Goal: Task Accomplishment & Management: Manage account settings

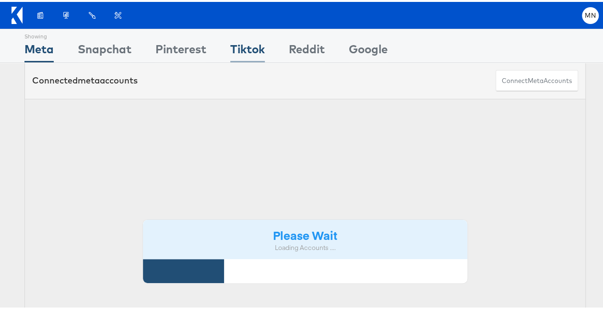
click at [250, 50] on div "Tiktok" at bounding box center [247, 50] width 35 height 22
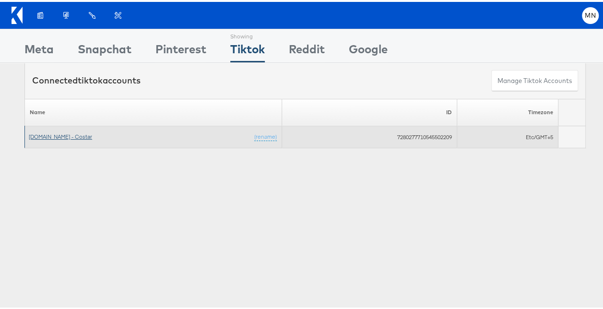
click at [86, 132] on link "[DOMAIN_NAME] - Costar" at bounding box center [60, 134] width 63 height 7
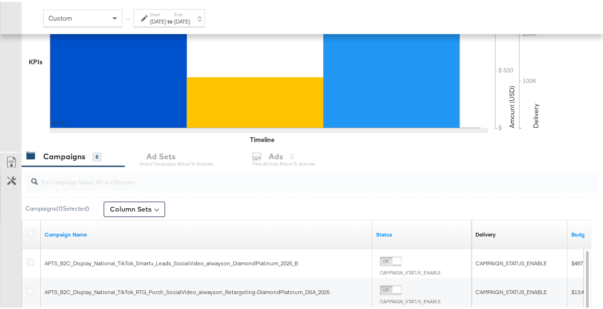
scroll to position [240, 0]
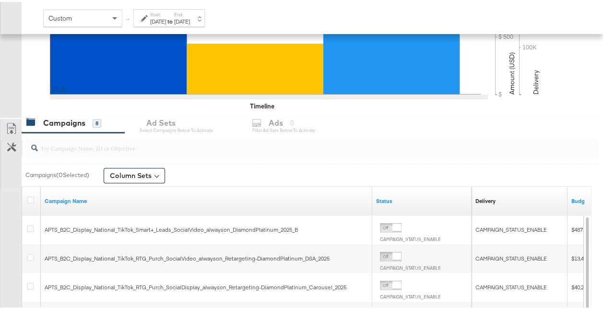
click at [15, 147] on icon at bounding box center [11, 144] width 9 height 9
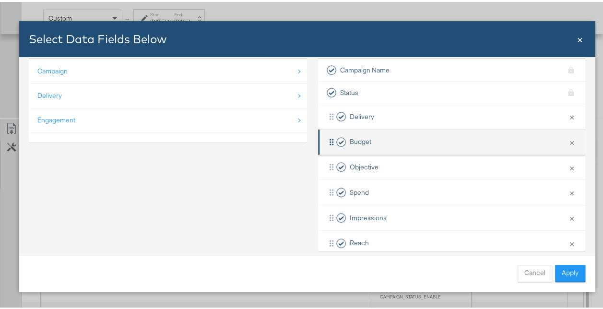
scroll to position [2, 0]
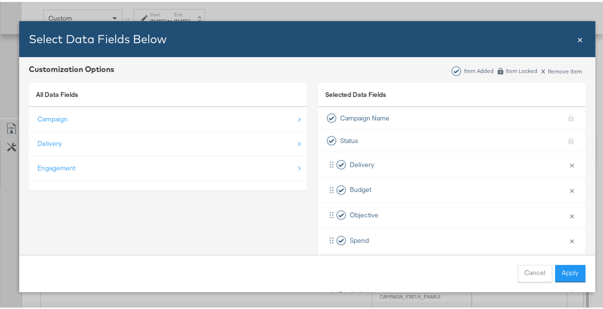
click at [579, 37] on span "×" at bounding box center [580, 36] width 6 height 13
